Goal: Task Accomplishment & Management: Use online tool/utility

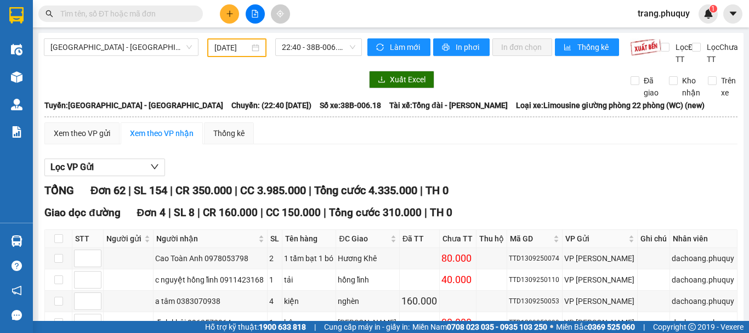
click at [93, 12] on input "text" at bounding box center [124, 14] width 129 height 12
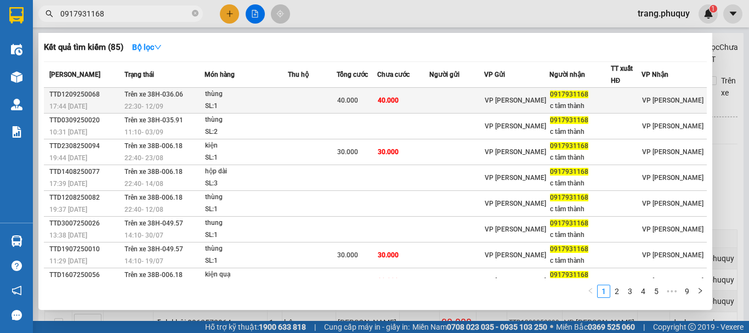
type input "0917931168"
click at [157, 103] on span "22:30 [DATE]" at bounding box center [143, 106] width 39 height 8
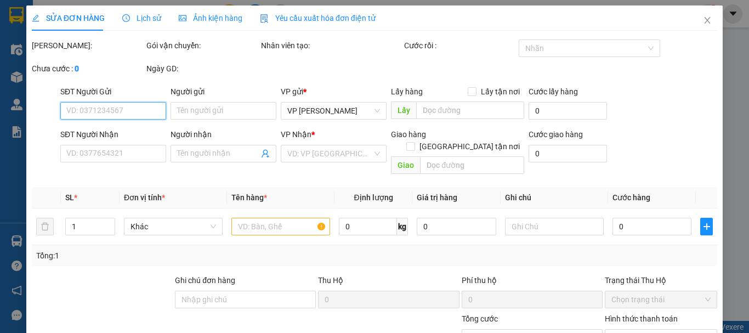
type input "0917931168"
type input "c tâm thành"
type input "40.000"
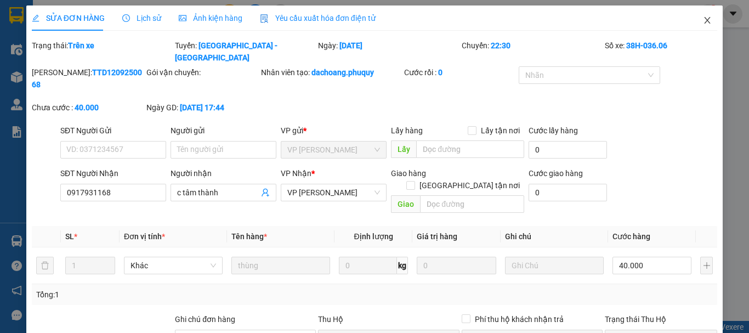
click at [700, 15] on span "Close" at bounding box center [707, 20] width 31 height 31
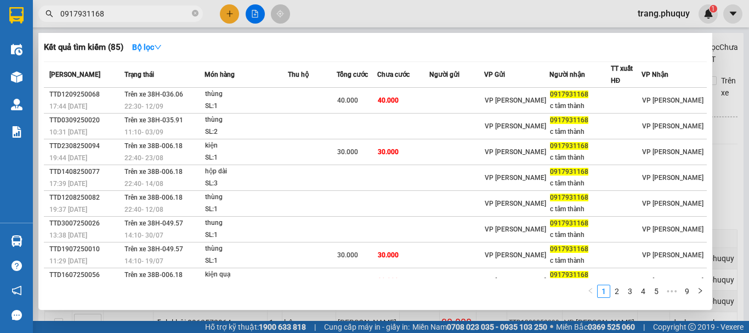
click at [119, 8] on input "0917931168" at bounding box center [124, 14] width 129 height 12
click at [119, 18] on input "0917931168" at bounding box center [124, 14] width 129 height 12
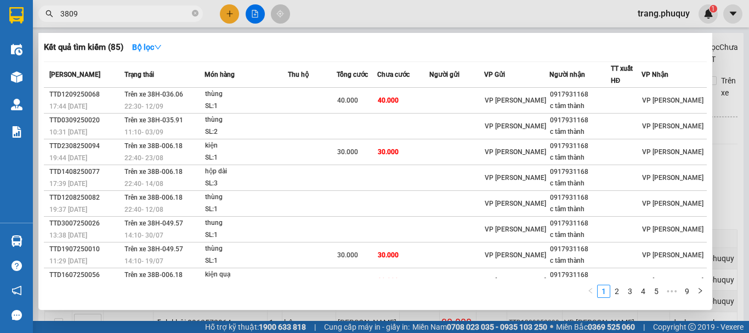
type input "3809"
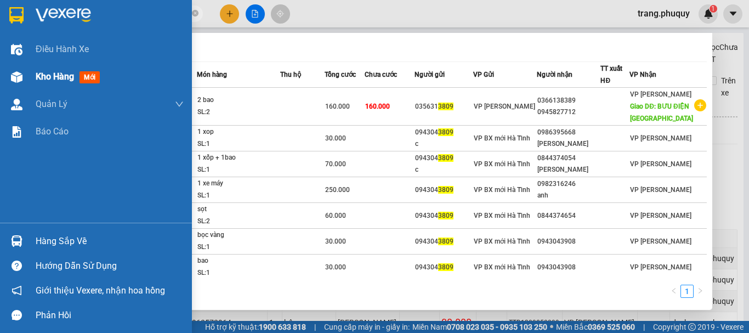
click at [11, 74] on img at bounding box center [17, 77] width 12 height 12
